Goal: Task Accomplishment & Management: Manage account settings

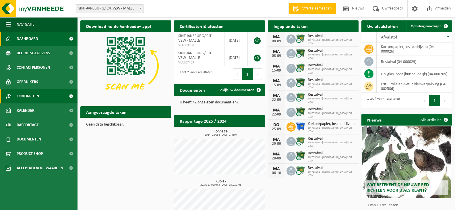
drag, startPoint x: 36, startPoint y: 110, endPoint x: 49, endPoint y: 103, distance: 15.0
click at [36, 110] on link "Kalender" at bounding box center [38, 110] width 77 height 14
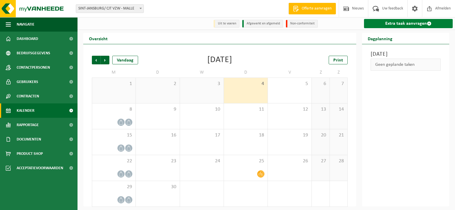
click at [416, 23] on link "Extra taak aanvragen" at bounding box center [408, 23] width 89 height 9
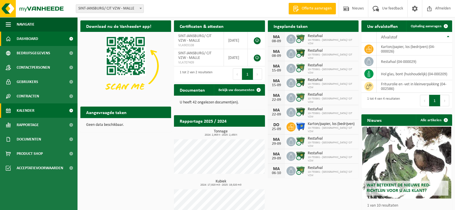
click at [40, 110] on link "Kalender" at bounding box center [38, 110] width 77 height 14
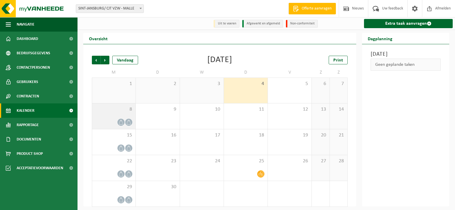
click at [111, 119] on div at bounding box center [114, 122] width 38 height 8
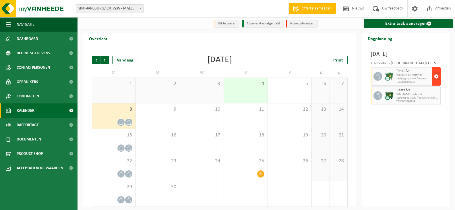
click at [436, 82] on span "button" at bounding box center [436, 76] width 5 height 11
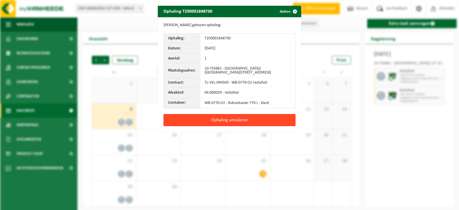
click at [218, 121] on button "Ophaling annuleren" at bounding box center [230, 120] width 132 height 12
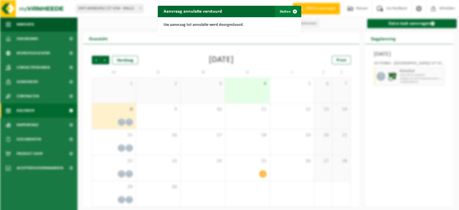
click at [290, 10] on span "button" at bounding box center [294, 11] width 11 height 11
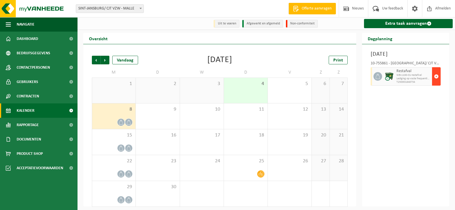
click at [435, 82] on span "button" at bounding box center [436, 76] width 5 height 11
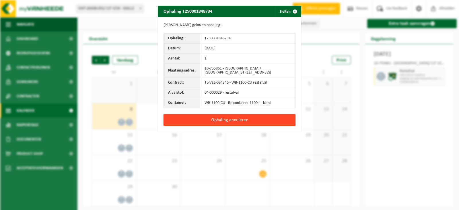
click at [244, 121] on button "Ophaling annuleren" at bounding box center [230, 120] width 132 height 12
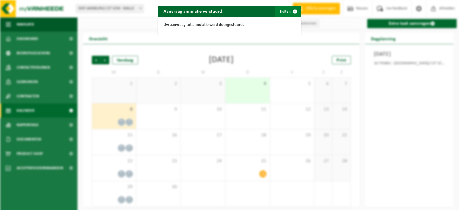
click at [293, 11] on span "button" at bounding box center [294, 11] width 11 height 11
